Goal: Task Accomplishment & Management: Use online tool/utility

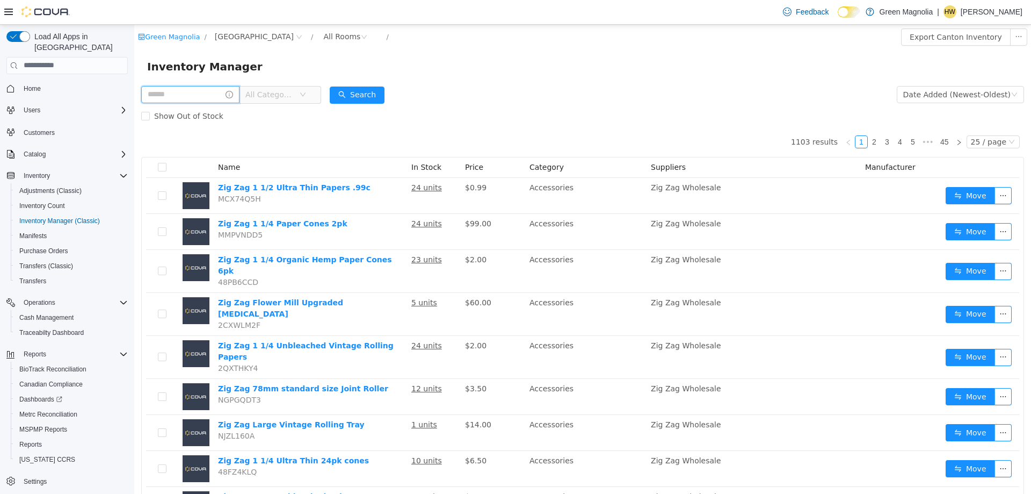
click at [185, 96] on input "text" at bounding box center [190, 93] width 98 height 17
type input "*****"
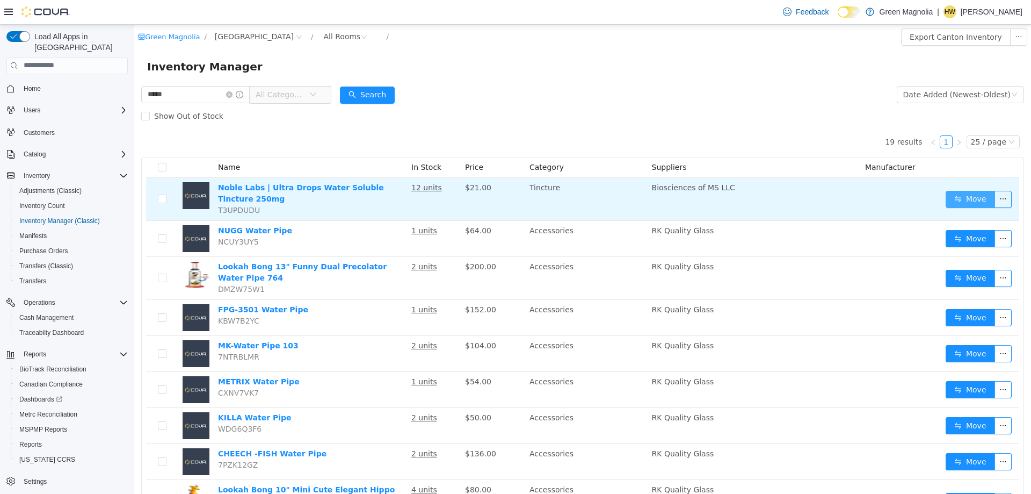
click at [966, 195] on button "Move" at bounding box center [970, 198] width 49 height 17
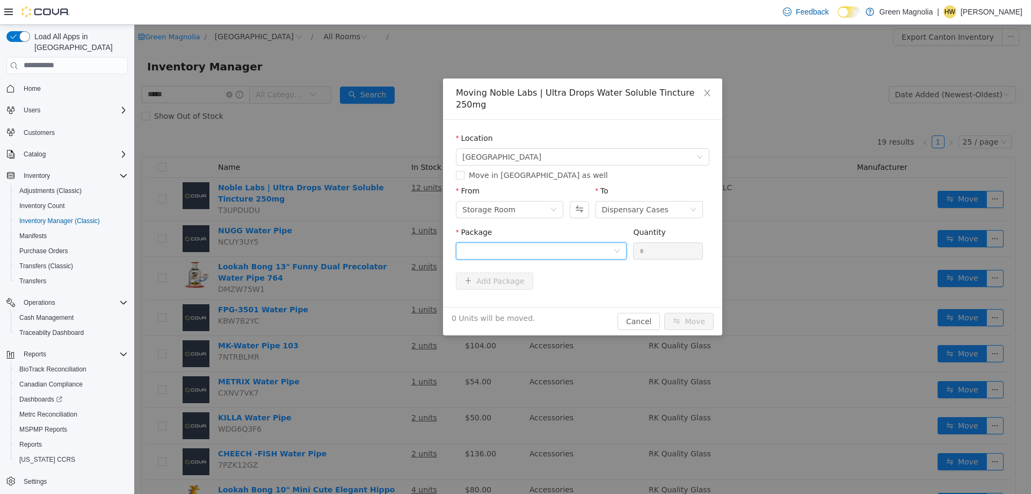
click at [488, 242] on div at bounding box center [537, 250] width 151 height 16
click at [522, 277] on strong "1A4230100001195000023829" at bounding box center [525, 277] width 126 height 9
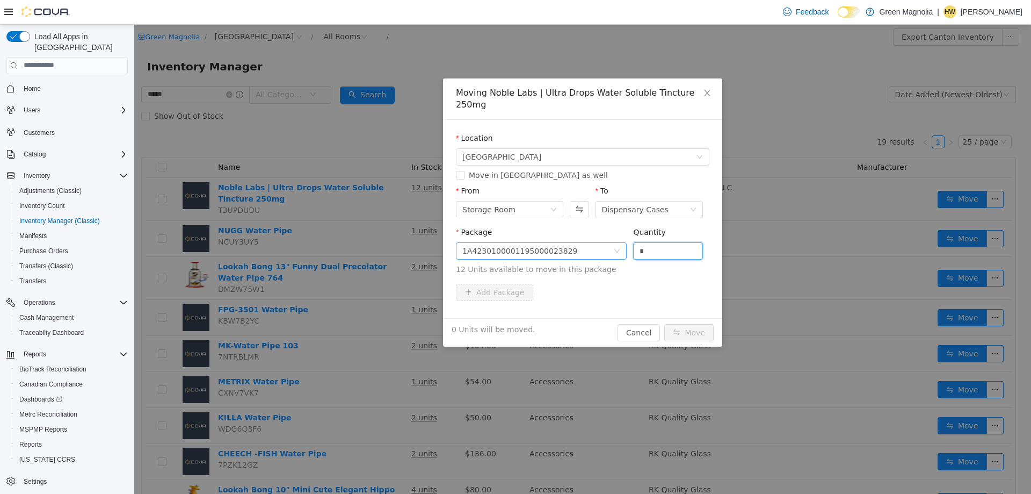
drag, startPoint x: 673, startPoint y: 244, endPoint x: 583, endPoint y: 243, distance: 90.8
click at [583, 243] on span "Package 1A4230100001195000023829 Quantity * 12 Units available to move in this …" at bounding box center [582, 250] width 253 height 47
type input "**"
click at [664, 323] on button "Move" at bounding box center [688, 331] width 49 height 17
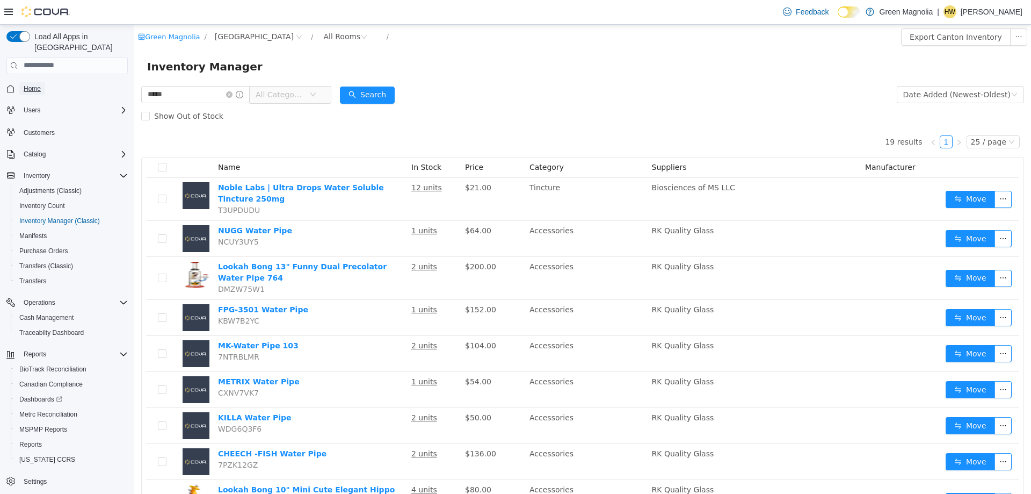
click at [38, 82] on span "Home" at bounding box center [32, 88] width 17 height 13
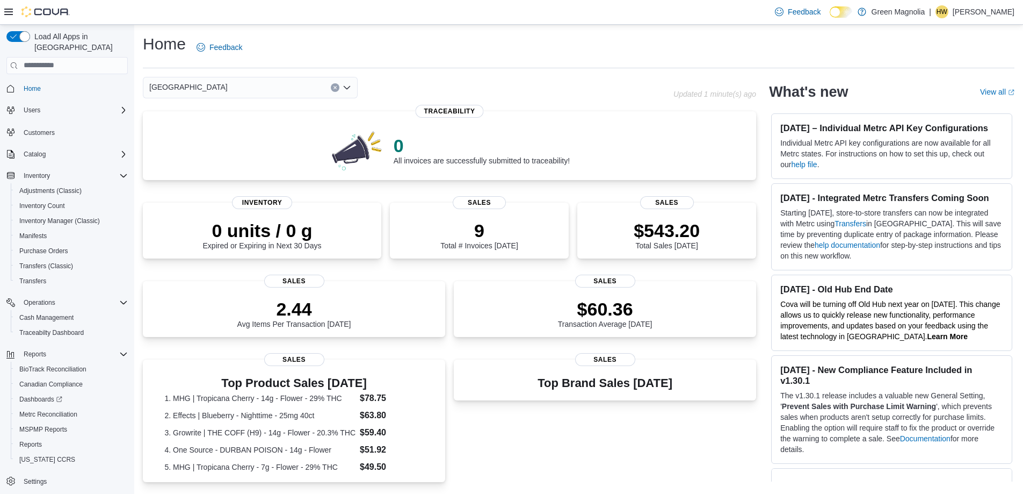
click at [214, 91] on div "[GEOGRAPHIC_DATA]" at bounding box center [250, 87] width 215 height 21
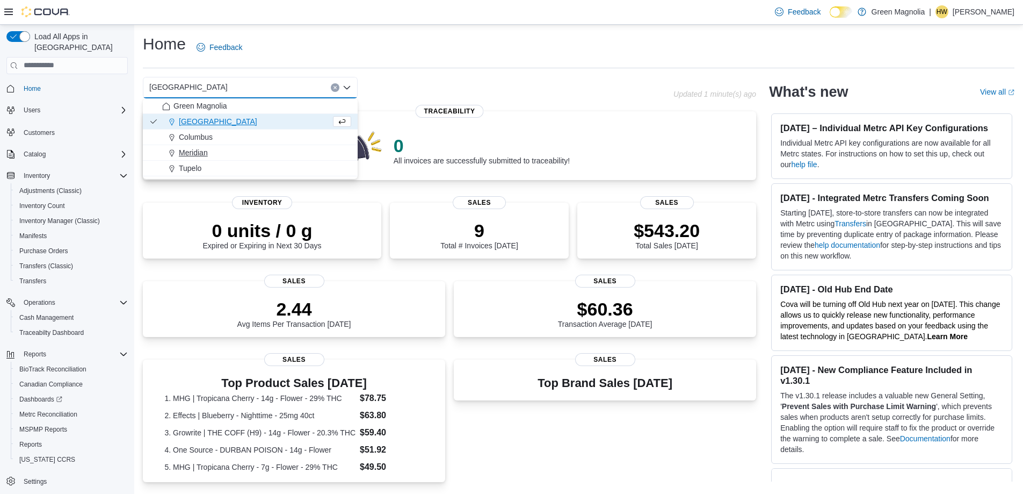
click at [198, 153] on span "Meridian" at bounding box center [193, 152] width 29 height 11
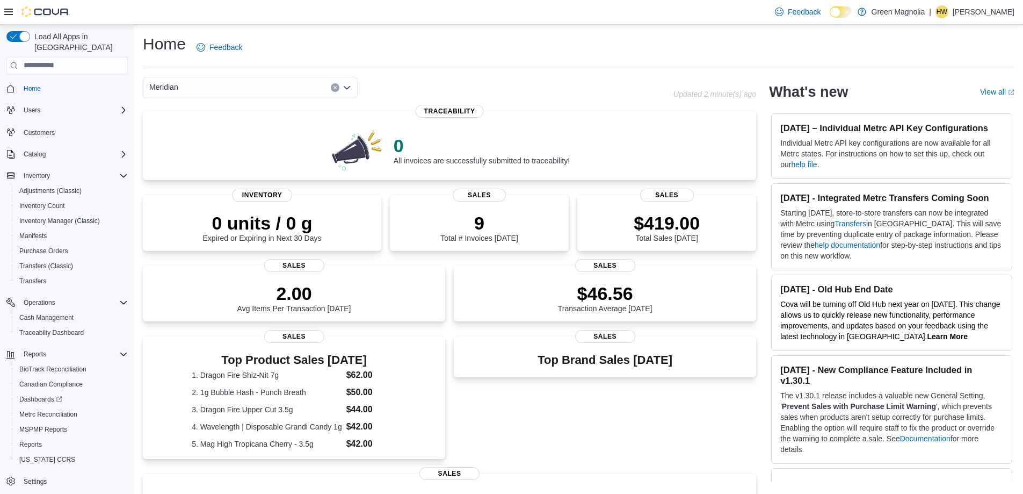
click at [192, 91] on div "Meridian Combo box. Selected. Meridian. Press Backspace to delete Meridian. Com…" at bounding box center [250, 87] width 215 height 21
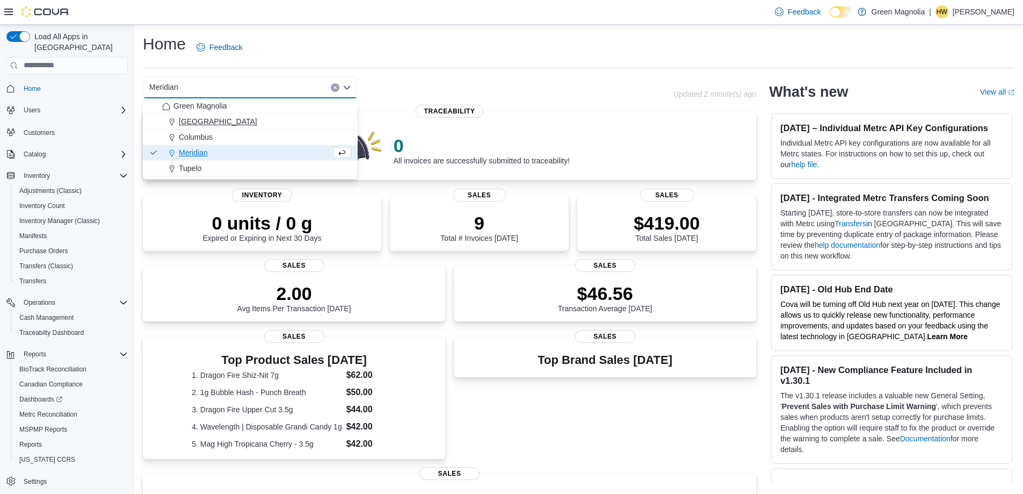
click at [191, 122] on span "[GEOGRAPHIC_DATA]" at bounding box center [218, 121] width 78 height 11
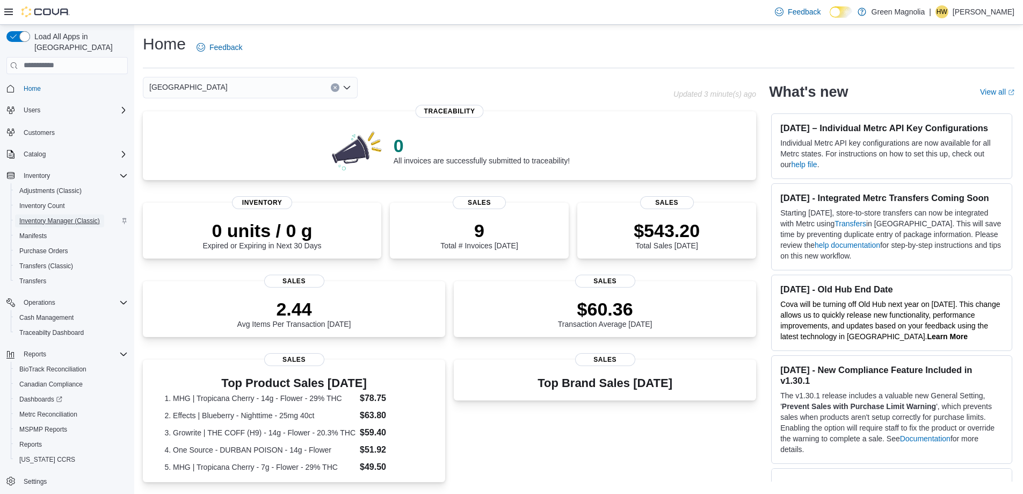
click at [67, 216] on span "Inventory Manager (Classic)" at bounding box center [59, 220] width 81 height 9
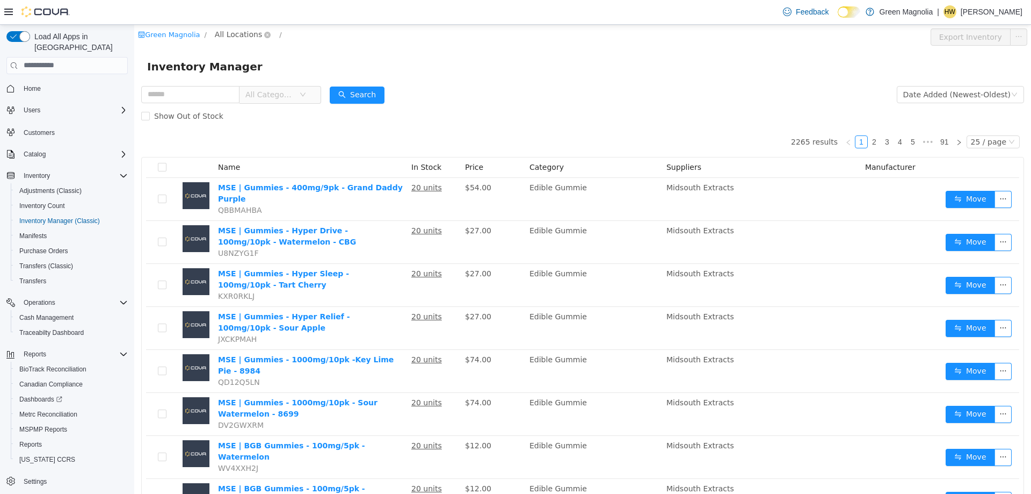
click at [235, 33] on span "All Locations" at bounding box center [238, 34] width 47 height 12
click at [241, 92] on span "[GEOGRAPHIC_DATA]" at bounding box center [274, 92] width 79 height 9
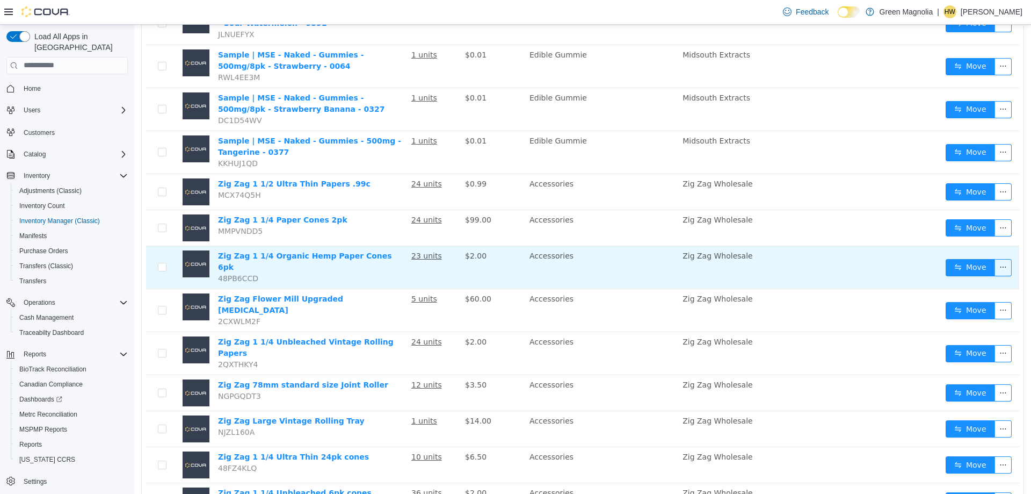
scroll to position [691, 0]
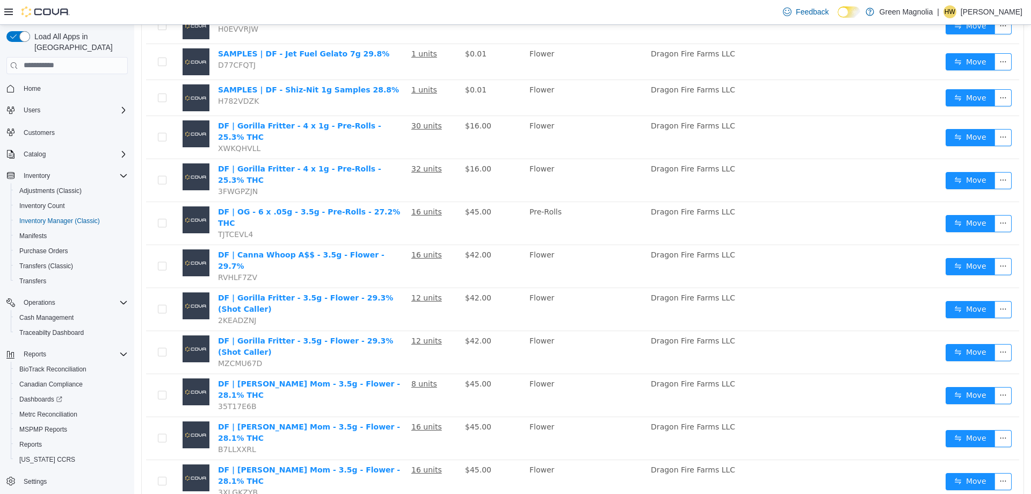
scroll to position [656, 0]
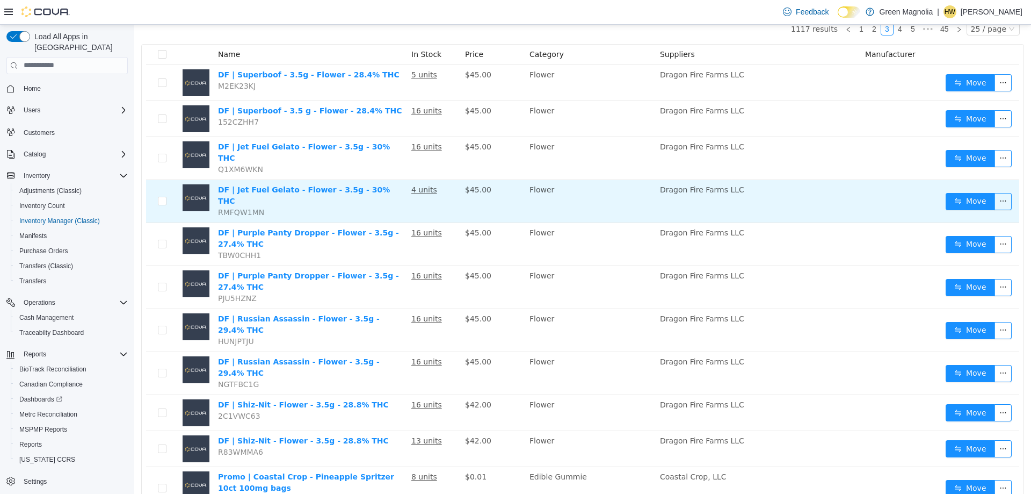
scroll to position [93, 0]
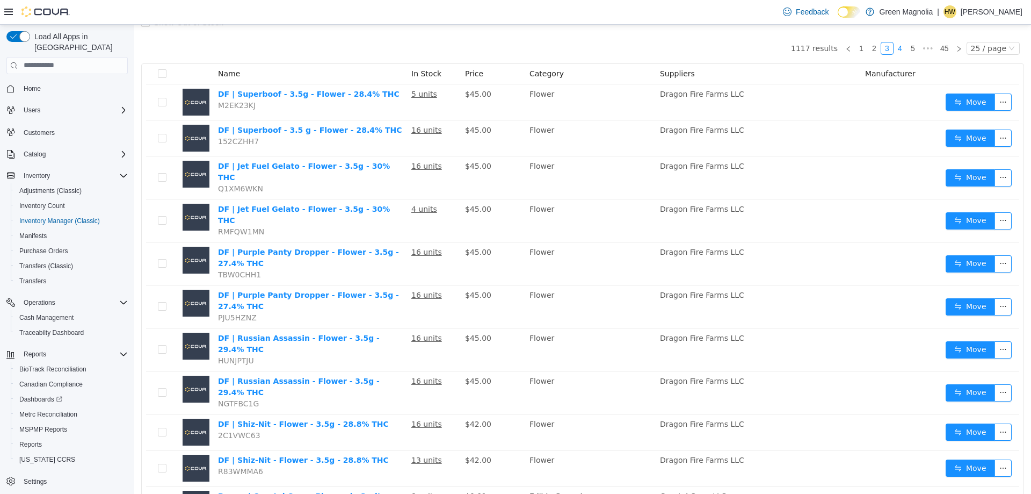
click at [897, 49] on link "4" at bounding box center [900, 48] width 12 height 12
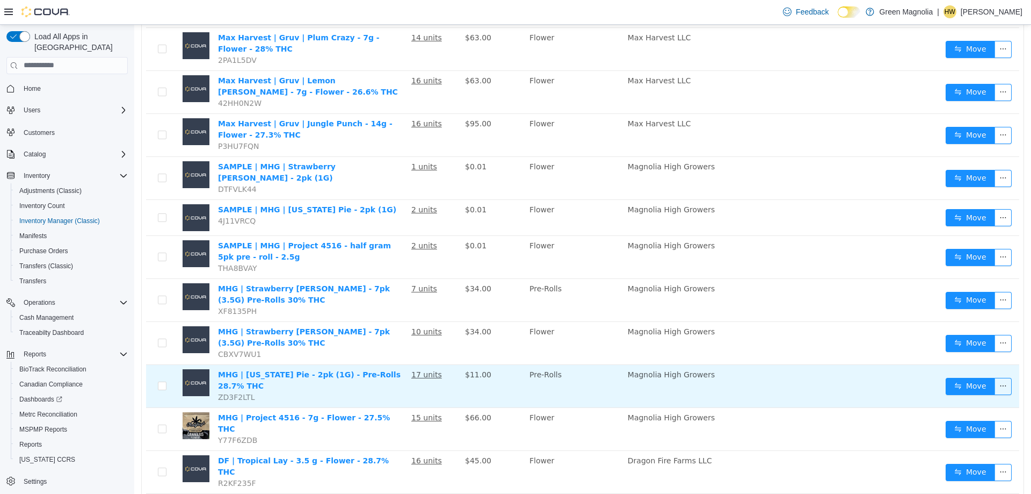
scroll to position [663, 0]
